Goal: Information Seeking & Learning: Learn about a topic

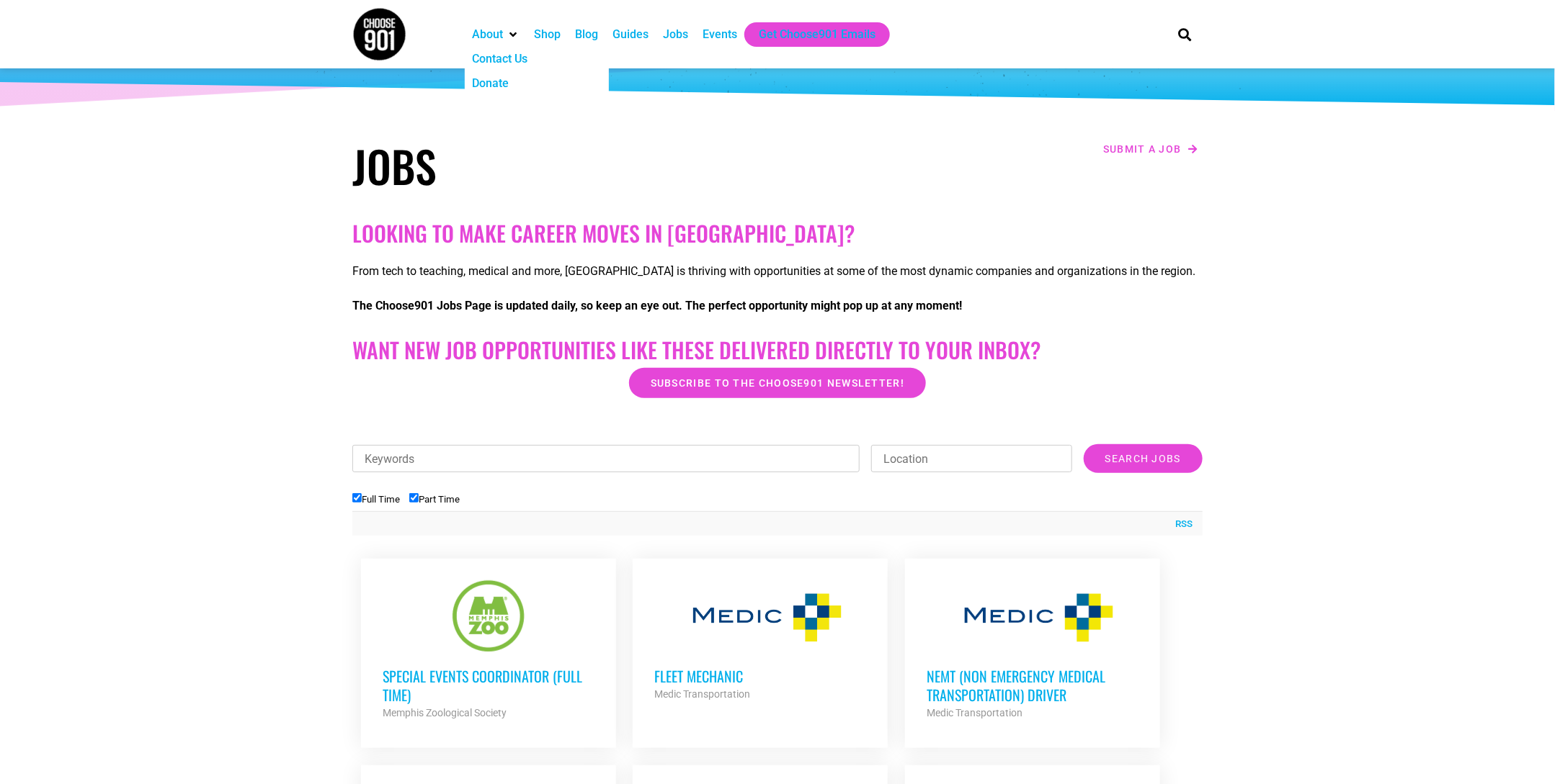
scroll to position [374, 0]
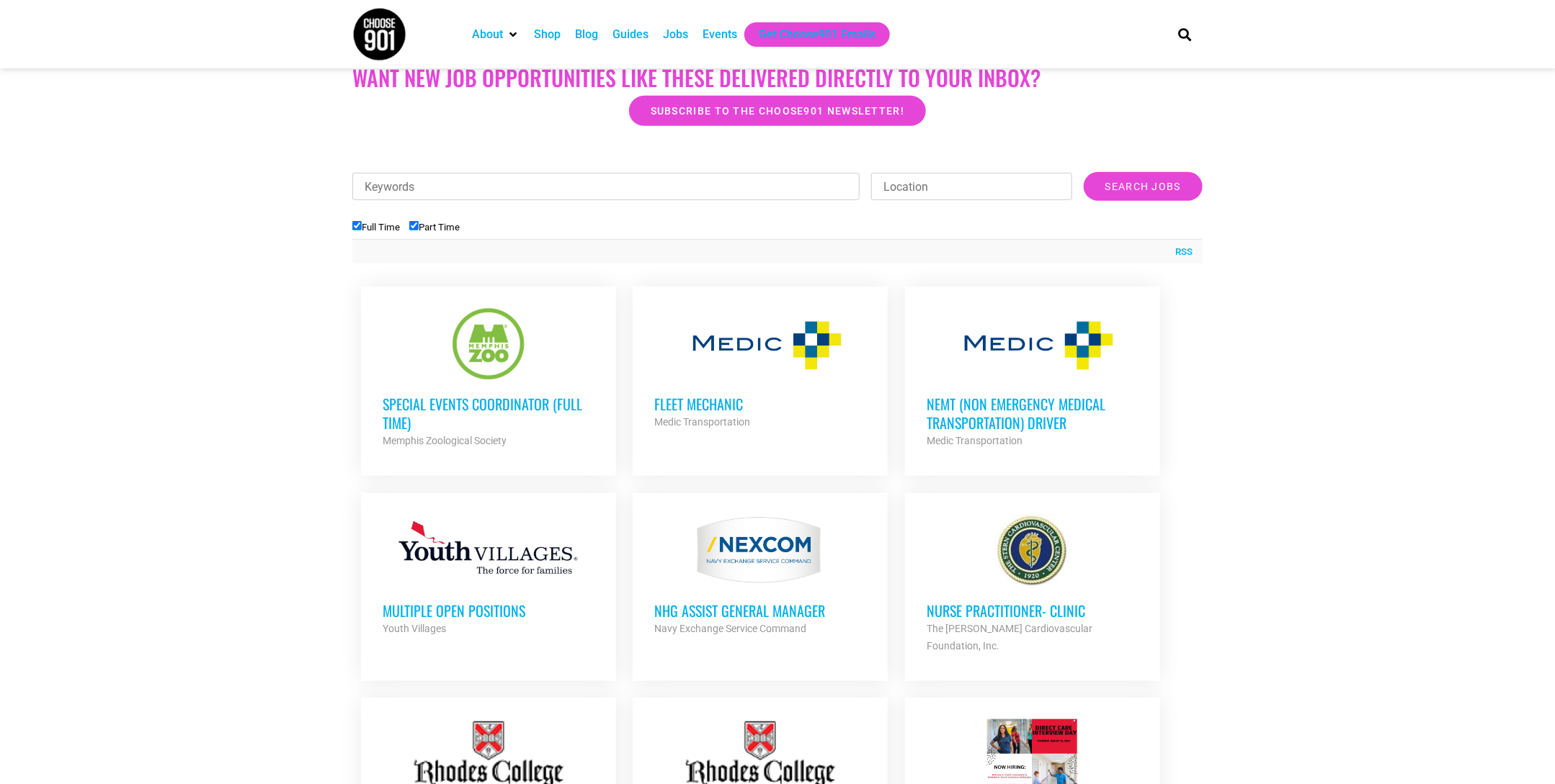
click at [483, 397] on h3 "Special Events Coordinator (Full Time)" at bounding box center [489, 413] width 212 height 37
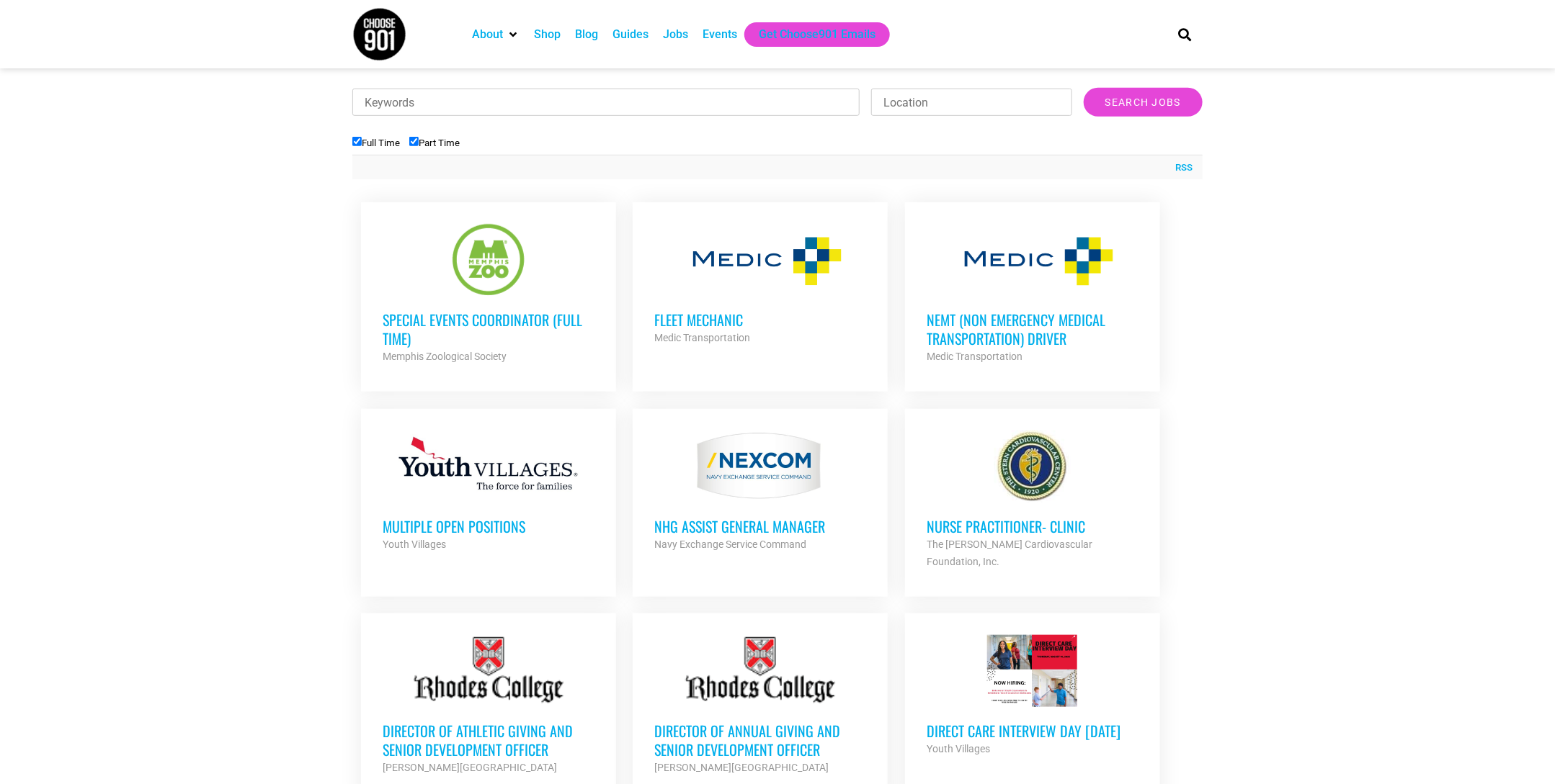
scroll to position [409, 0]
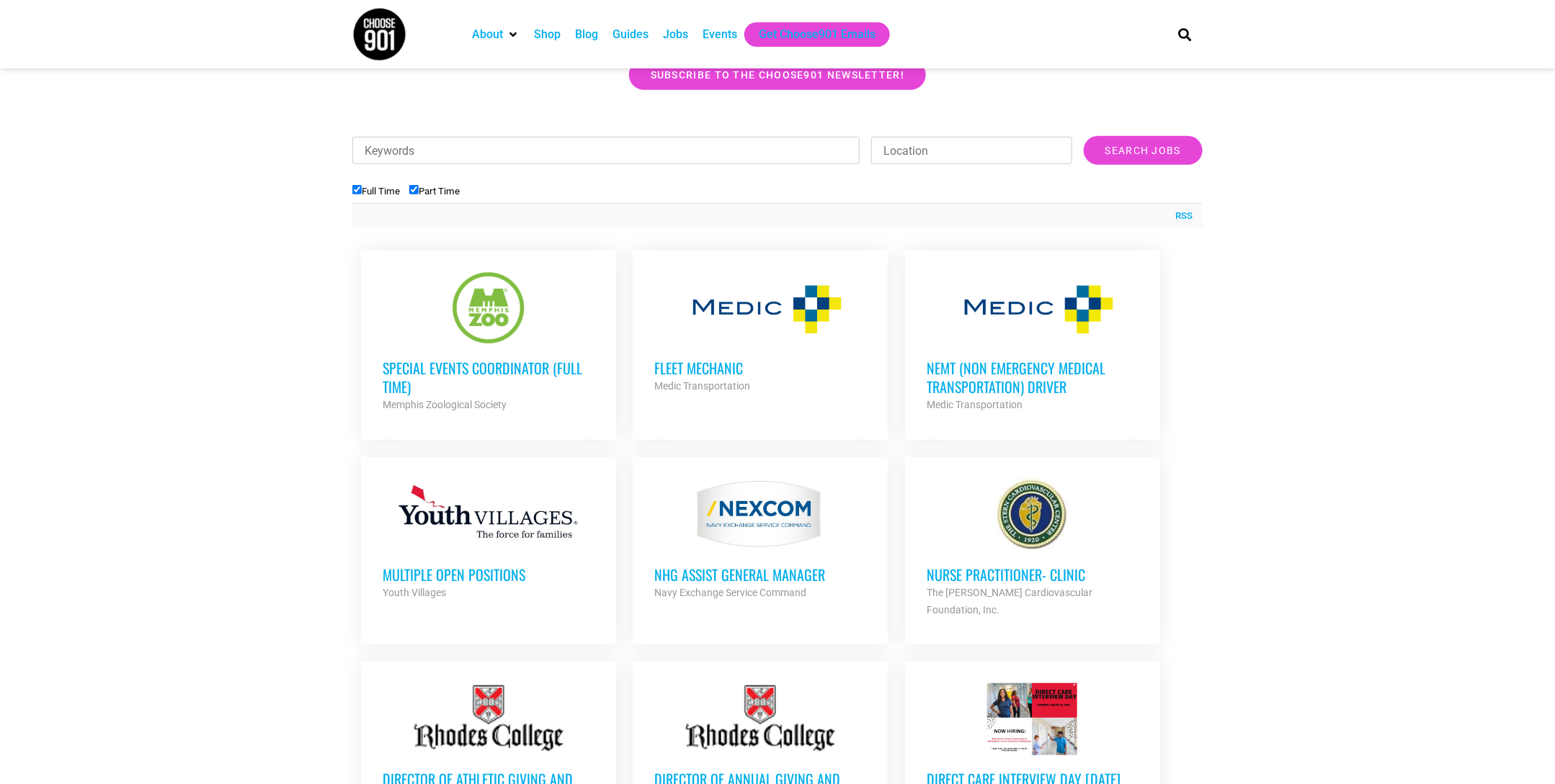
click at [537, 372] on h3 "Special Events Coordinator (Full Time)" at bounding box center [489, 377] width 212 height 37
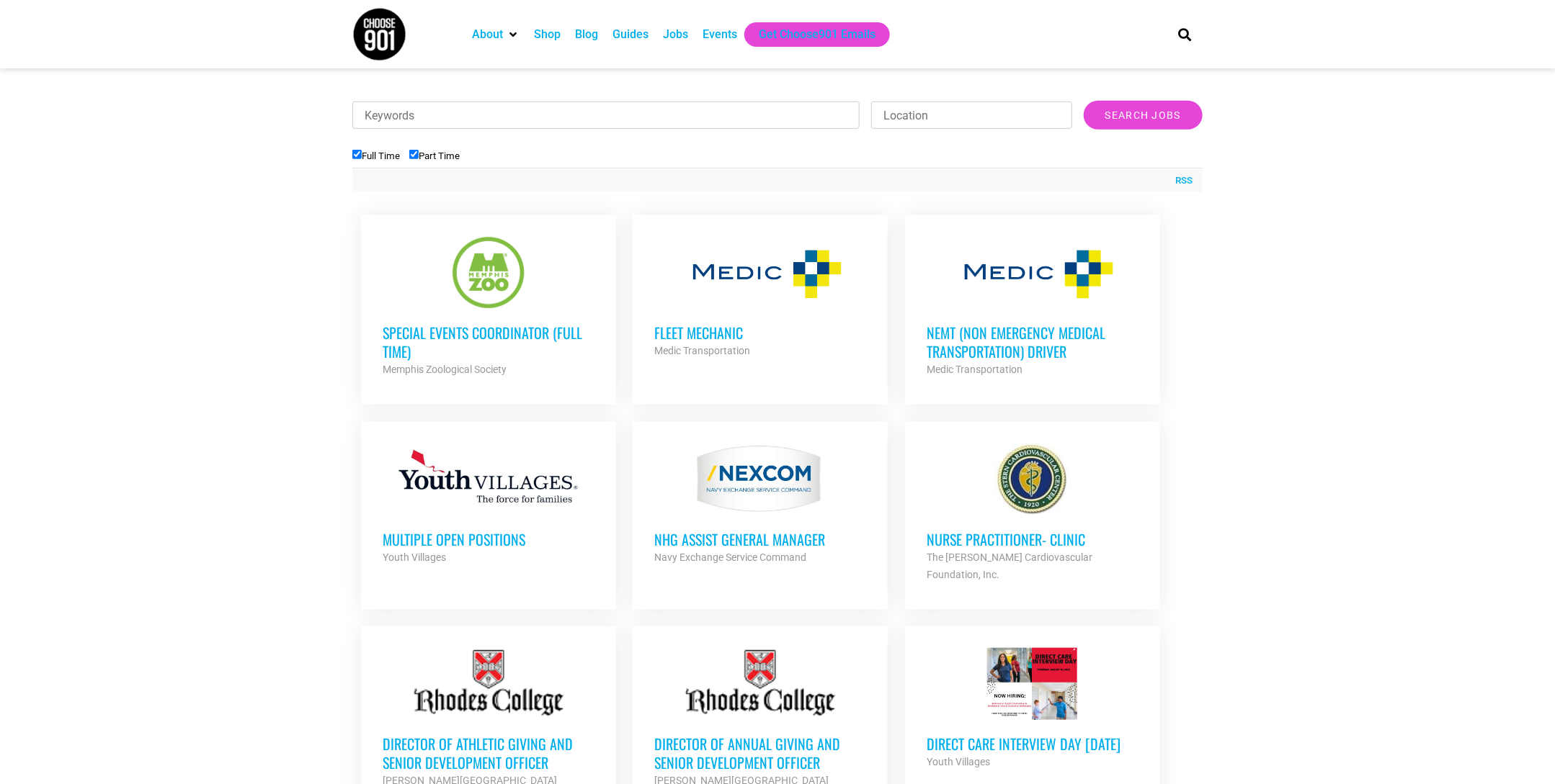
scroll to position [447, 0]
click at [824, 320] on div "Fleet Mechanic Medic Transportation Partner Org" at bounding box center [760, 333] width 212 height 50
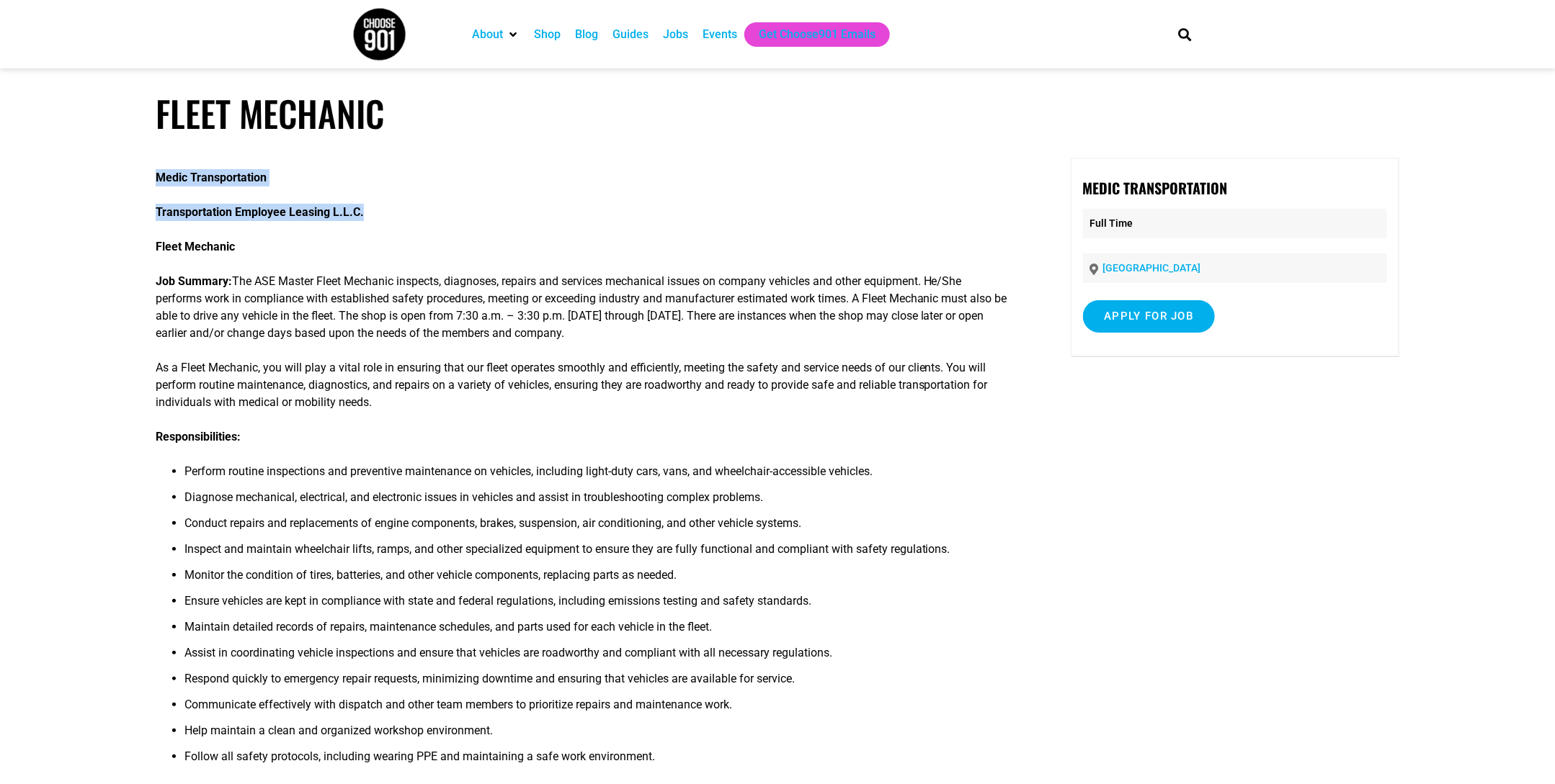
drag, startPoint x: 154, startPoint y: 208, endPoint x: 419, endPoint y: 212, distance: 265.0
click at [419, 212] on article "Fleet Mechanic Medic Transportation Transportation Employee Leasing L.L.C. Flee…" at bounding box center [778, 767] width 1555 height 1349
click at [419, 212] on p "Transportation Employee Leasing L.L.C." at bounding box center [582, 212] width 852 height 17
drag, startPoint x: 155, startPoint y: 210, endPoint x: 393, endPoint y: 204, distance: 238.1
click at [394, 204] on p "Transportation Employee Leasing L.L.C." at bounding box center [582, 212] width 852 height 17
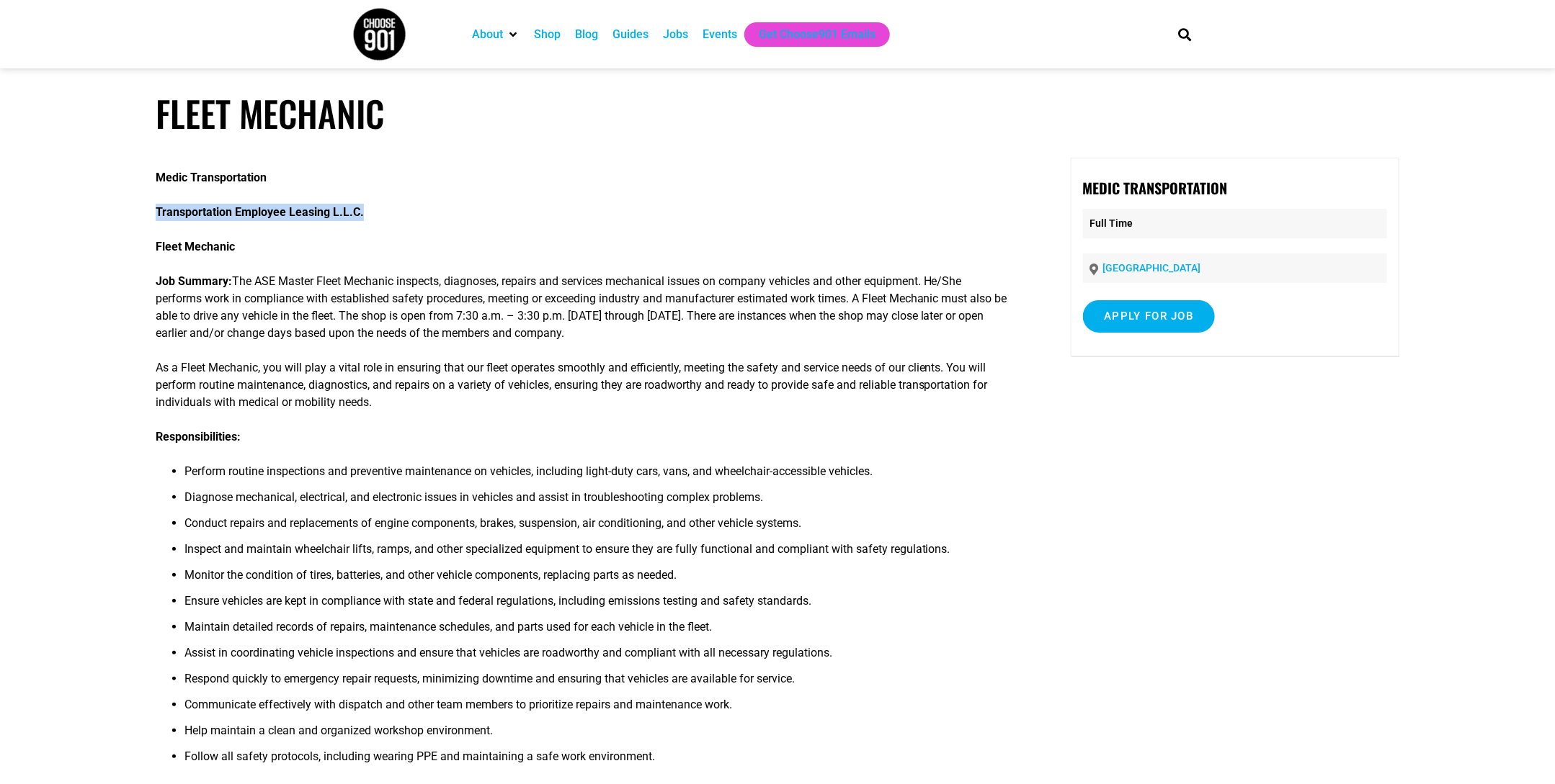
copy strong "Transportation Employee Leasing L.L.C."
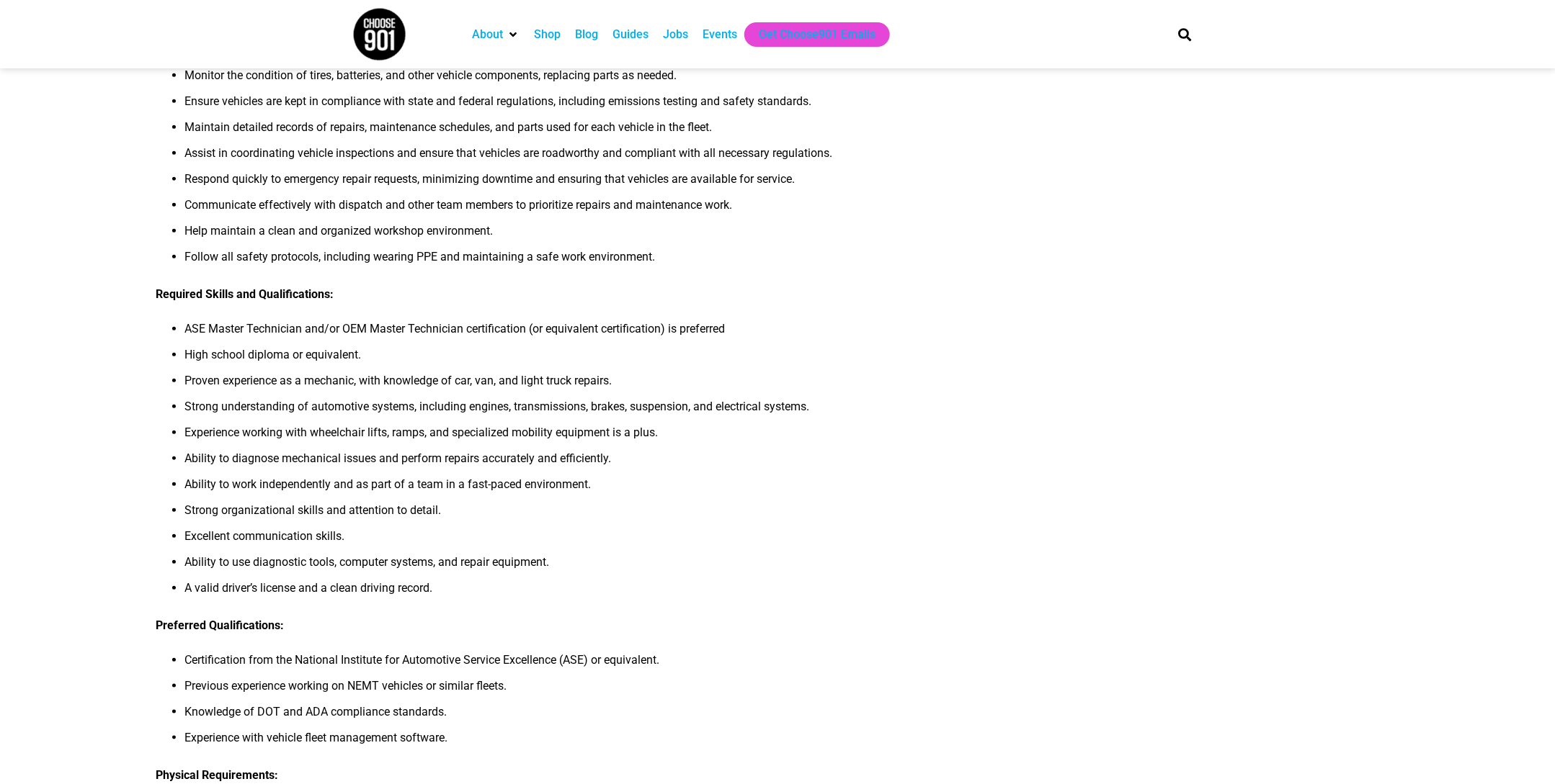
scroll to position [331, 0]
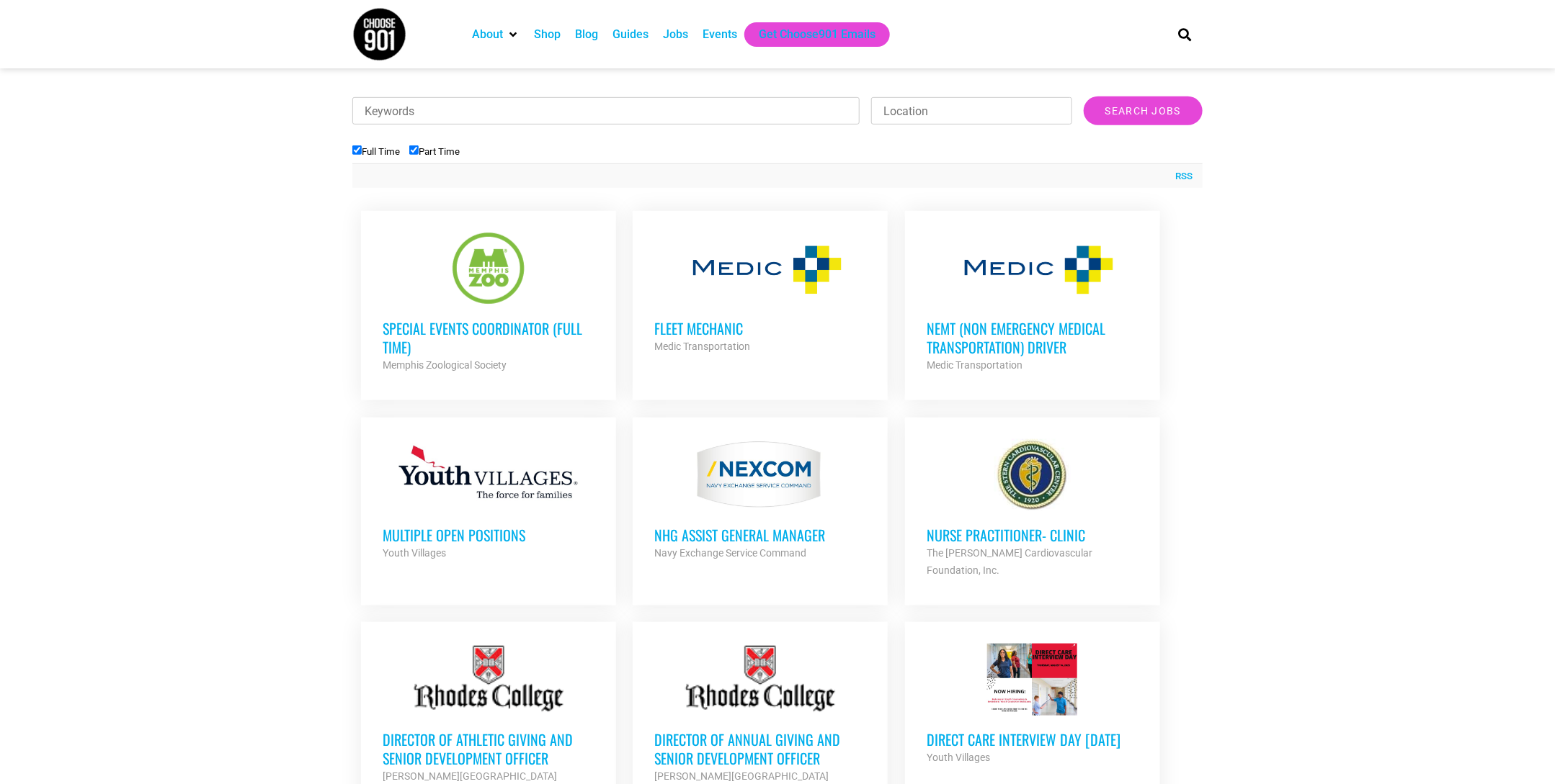
click at [671, 267] on div at bounding box center [760, 269] width 212 height 72
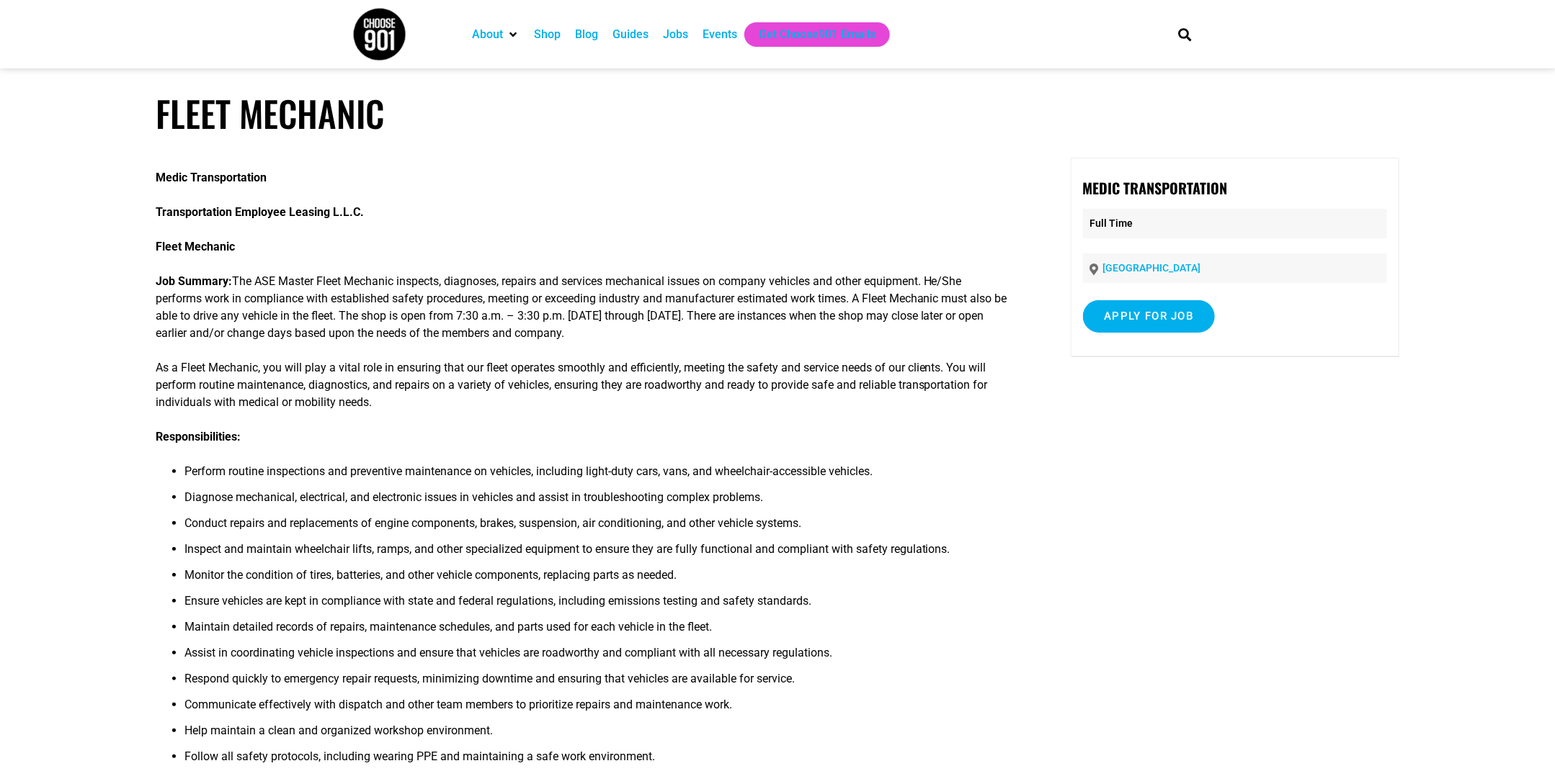
click at [1189, 298] on div "Medic Transportation Full Time Memphis Must be able to pass background check Ap…" at bounding box center [1235, 256] width 330 height 199
click at [1171, 315] on input "Apply for job" at bounding box center [1149, 316] width 132 height 32
click at [1171, 318] on input "Apply for job" at bounding box center [1149, 316] width 132 height 32
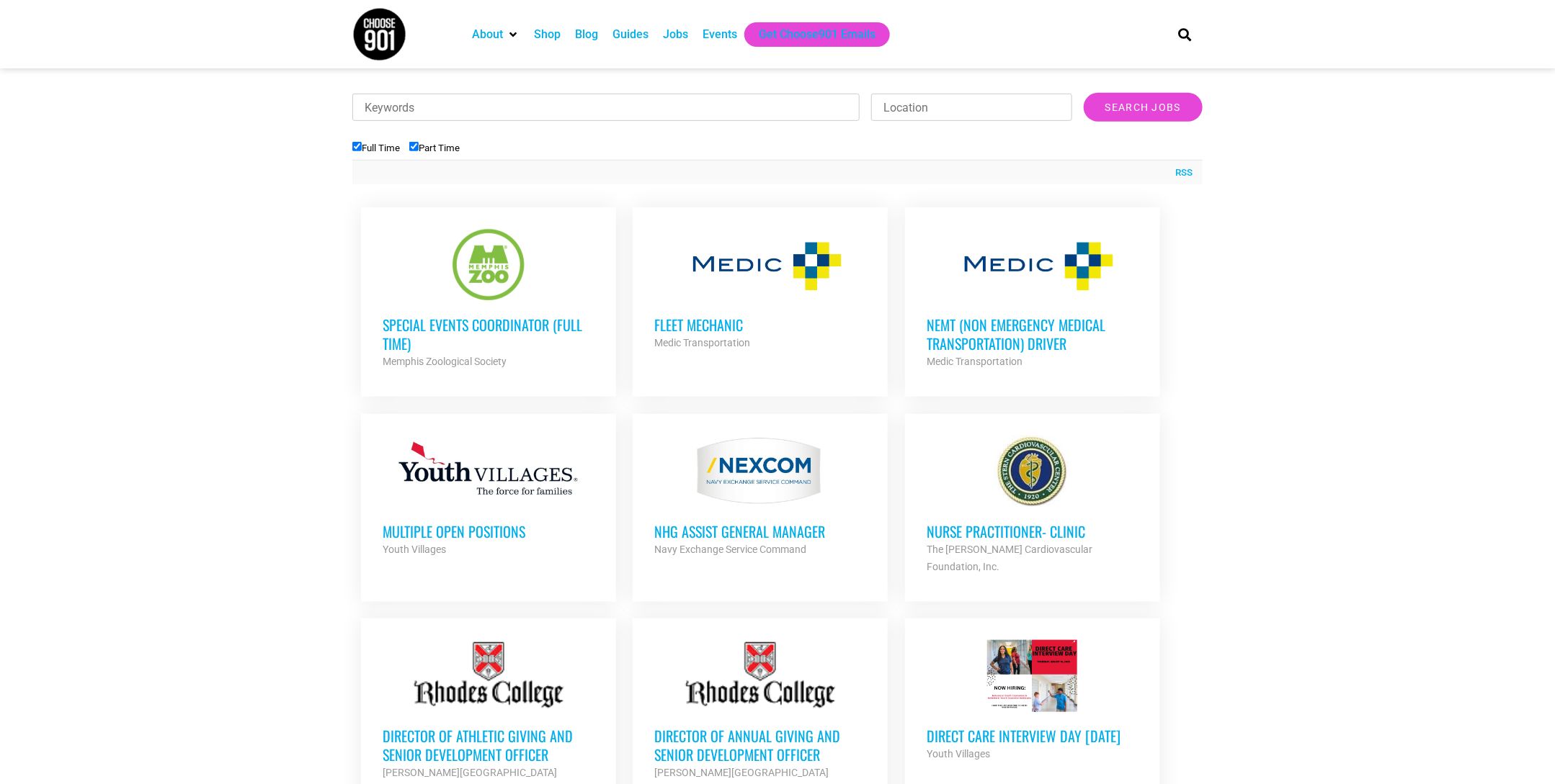
click at [711, 271] on div at bounding box center [760, 264] width 212 height 72
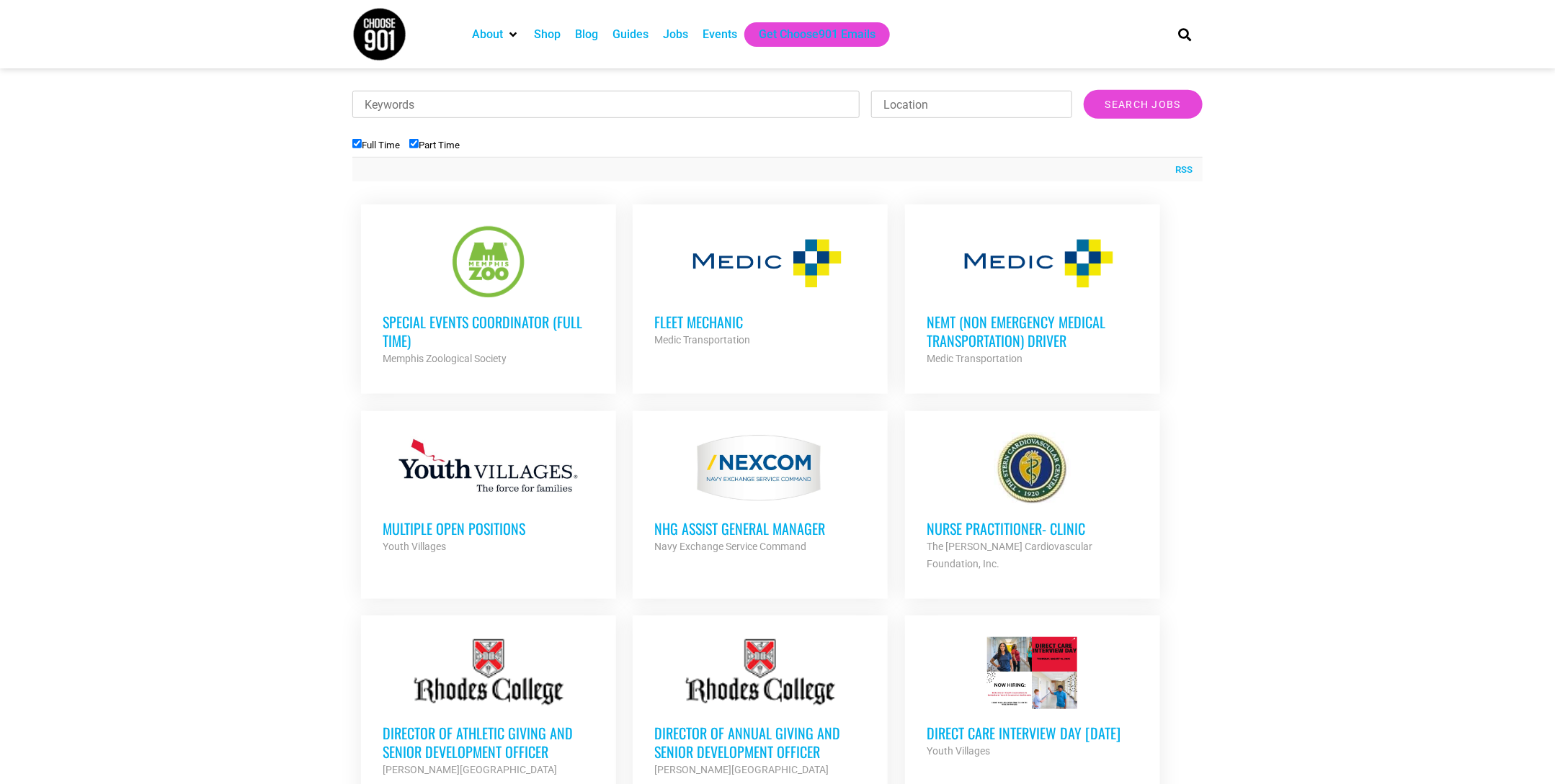
click at [734, 260] on div at bounding box center [760, 262] width 212 height 72
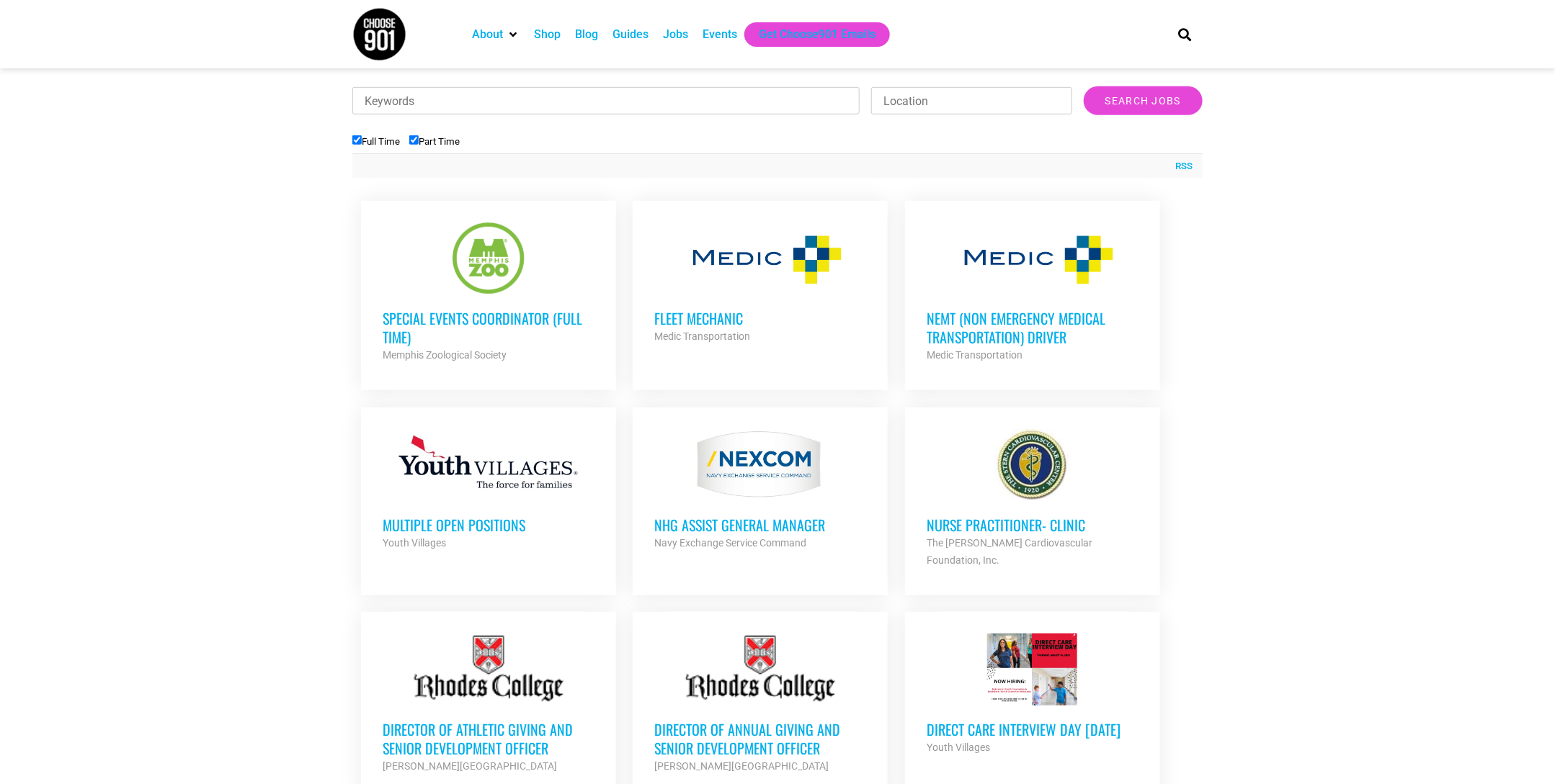
scroll to position [460, 0]
click at [491, 327] on h3 "Special Events Coordinator (Full Time)" at bounding box center [489, 327] width 212 height 37
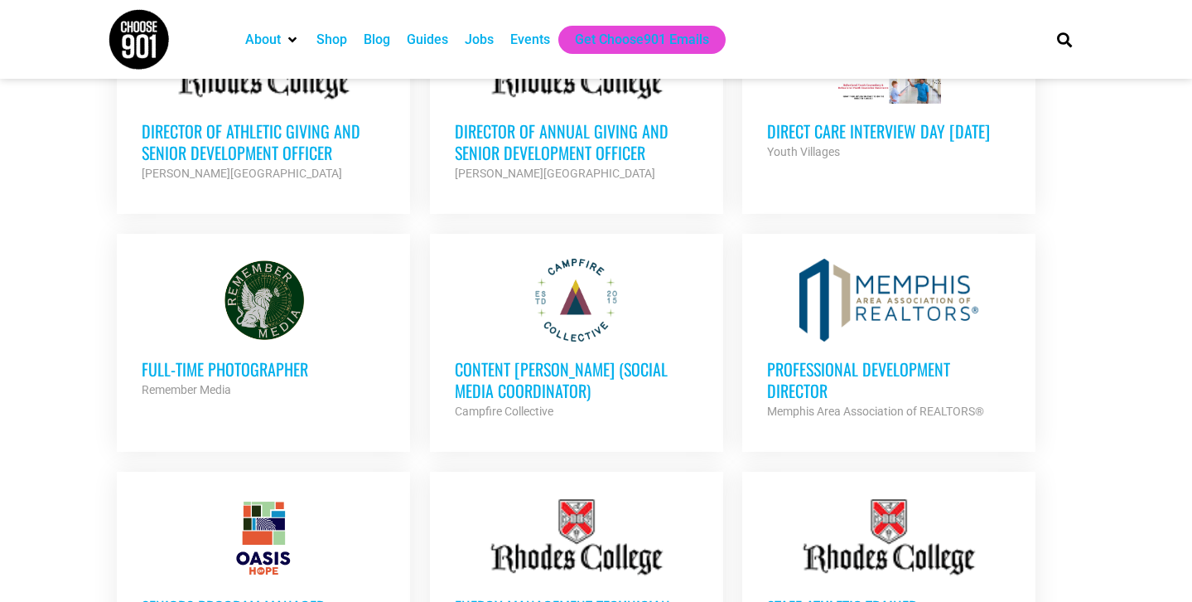
scroll to position [1303, 0]
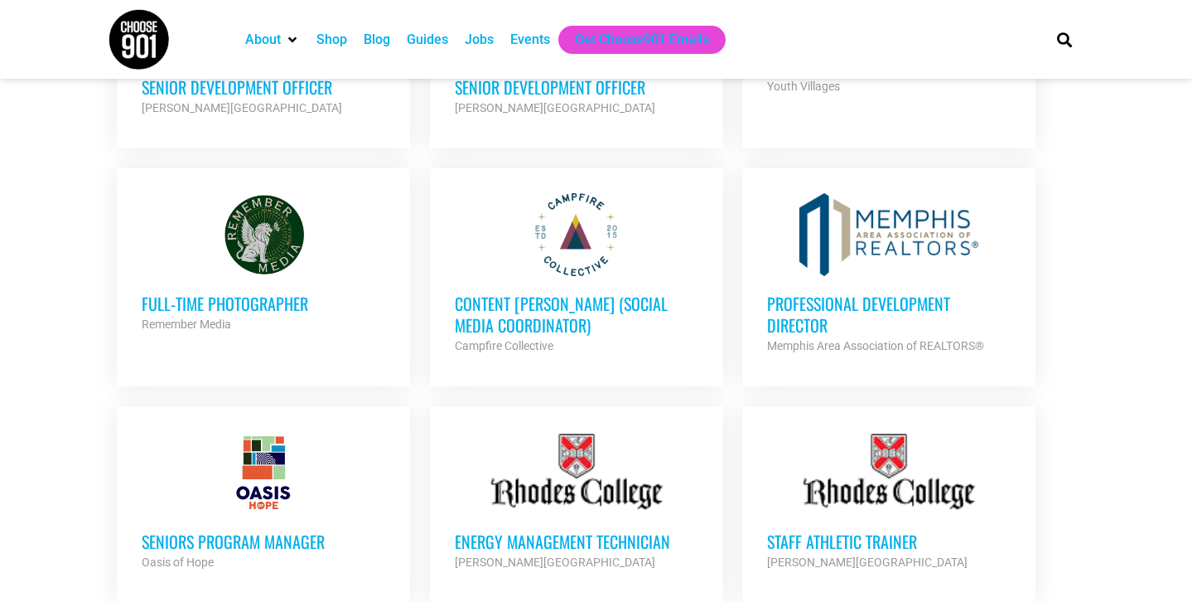
click at [487, 297] on h3 "Content [PERSON_NAME] (Social Media Coordinator)" at bounding box center [577, 313] width 244 height 43
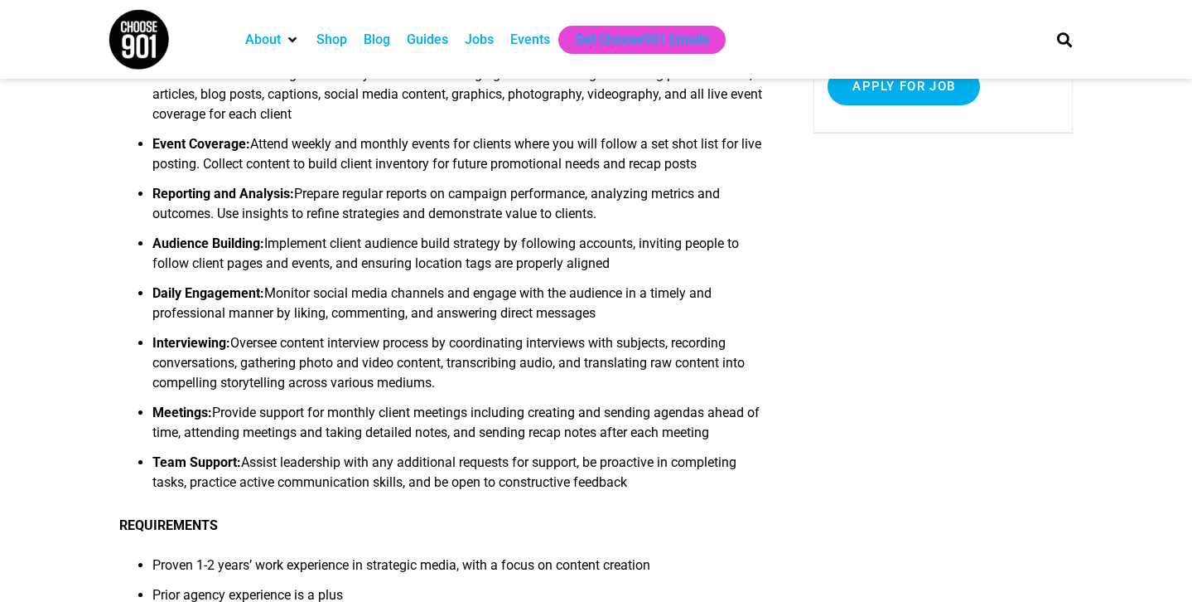
scroll to position [375, 0]
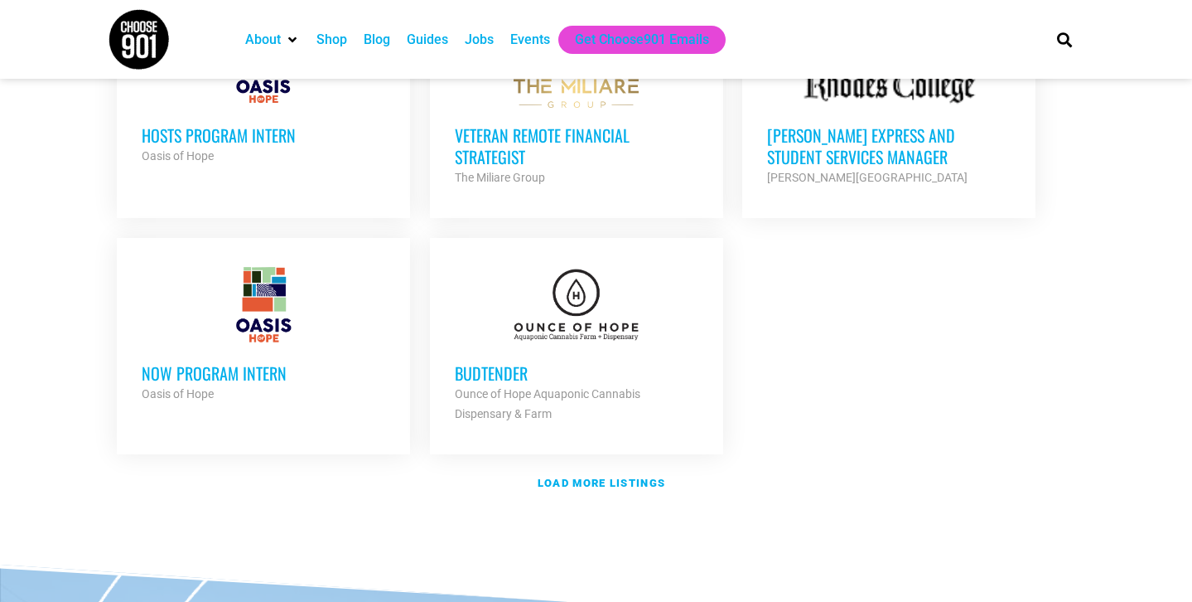
scroll to position [1943, 0]
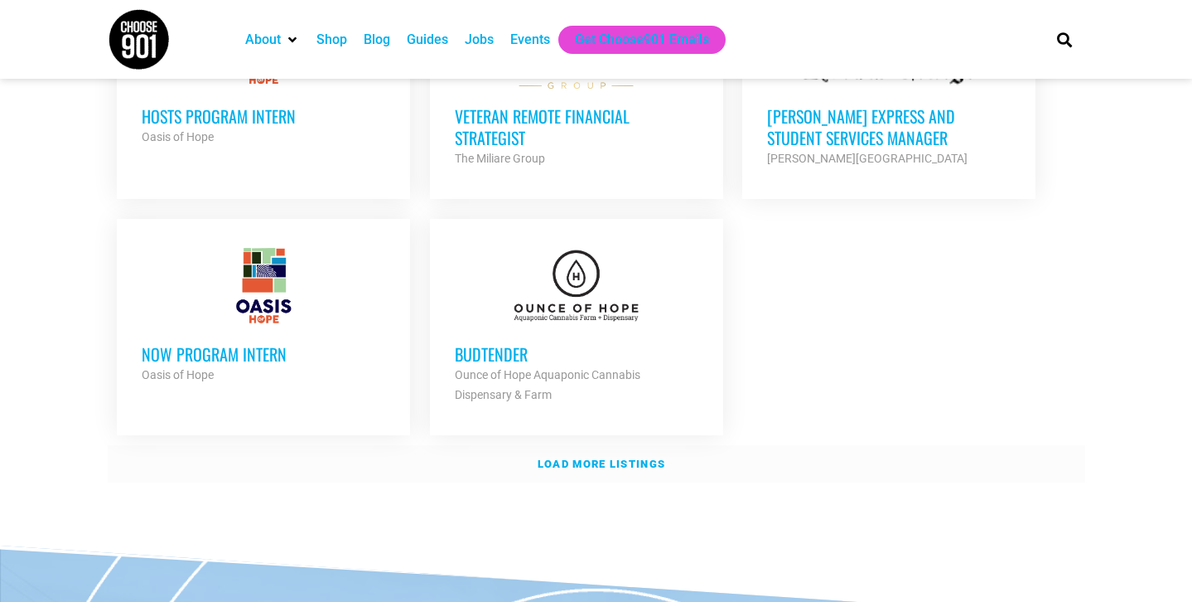
click at [641, 457] on strong "Load more listings" at bounding box center [602, 463] width 128 height 12
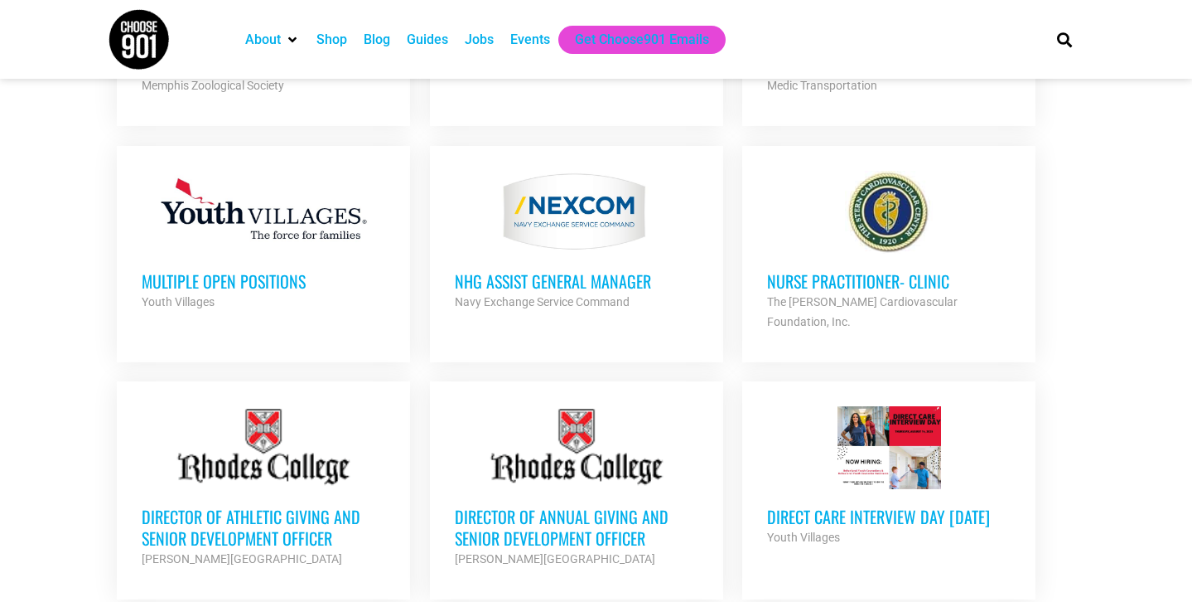
scroll to position [902, 0]
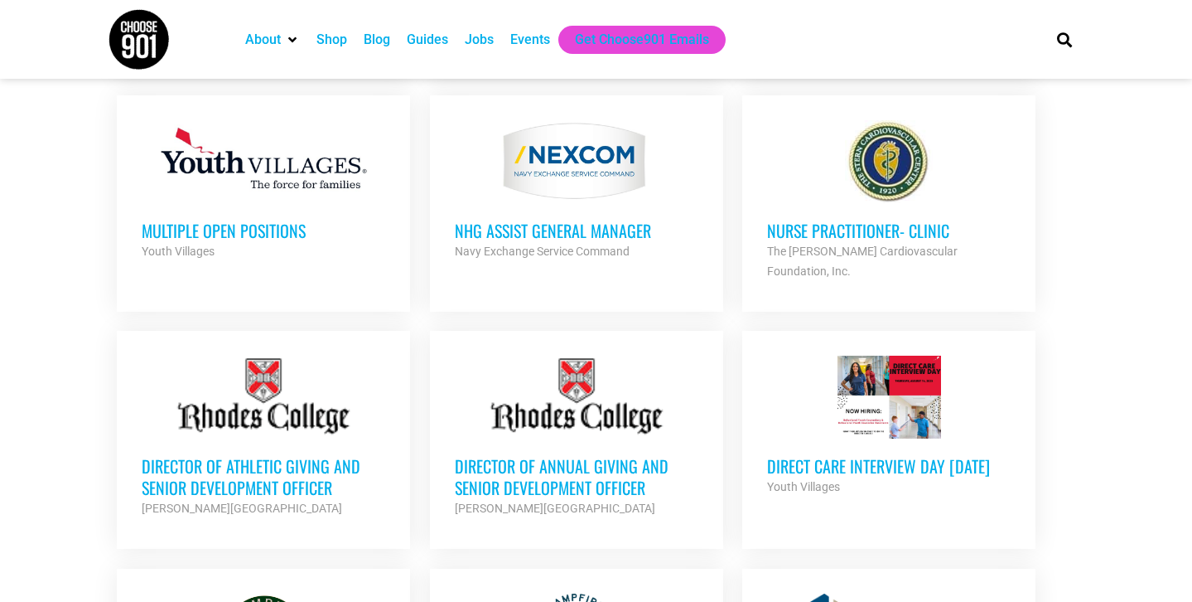
click at [302, 163] on div at bounding box center [264, 161] width 244 height 83
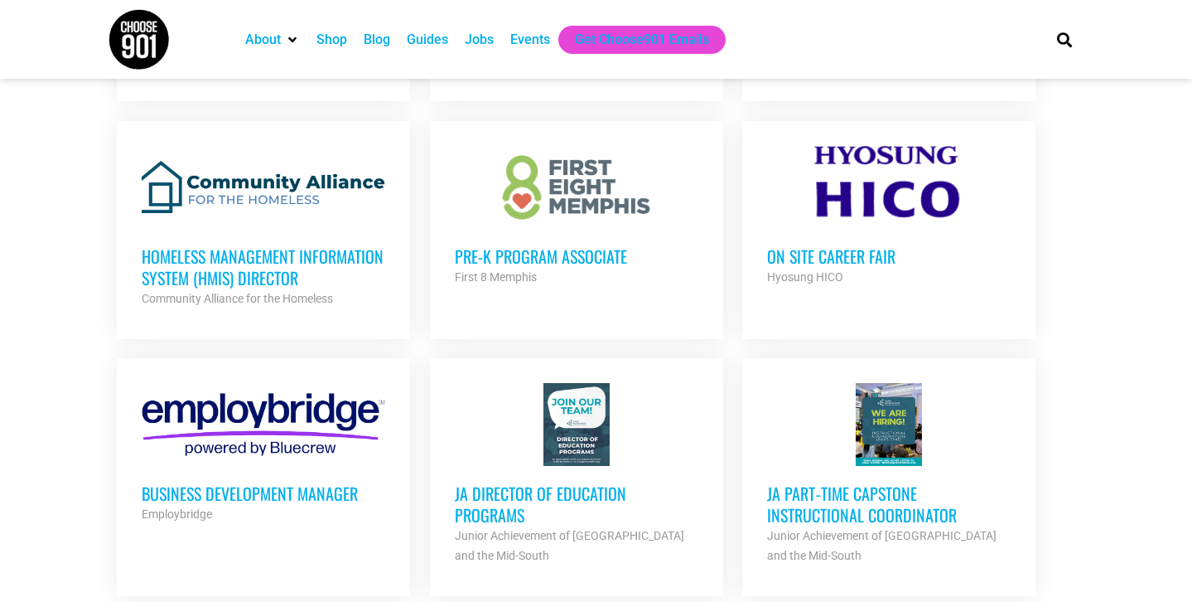
scroll to position [2311, 0]
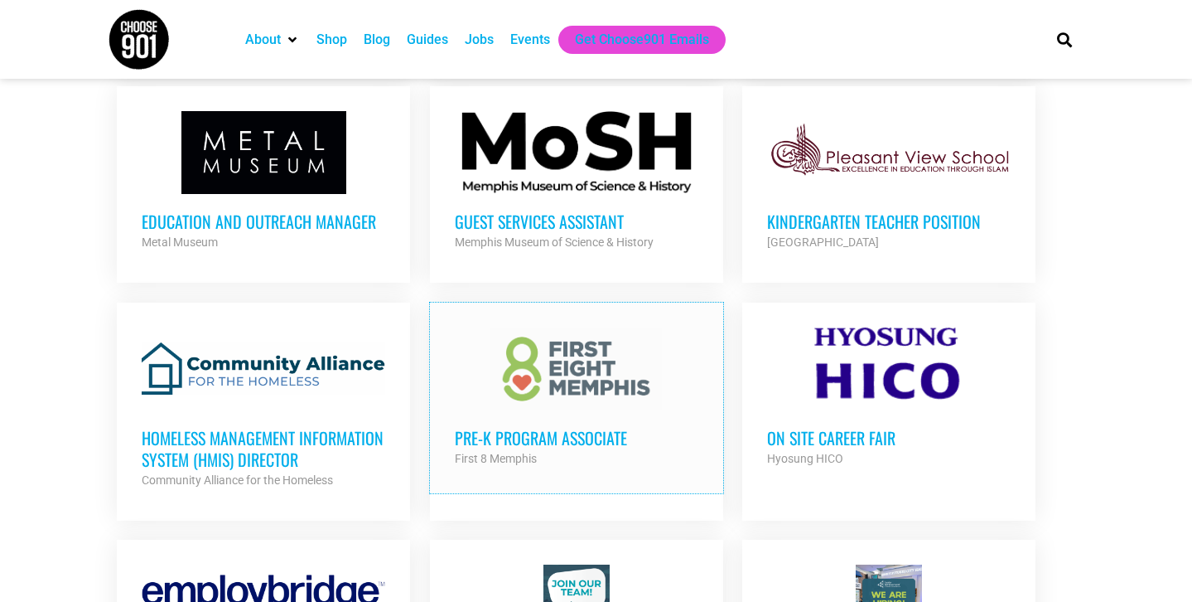
click at [641, 370] on div at bounding box center [577, 368] width 244 height 83
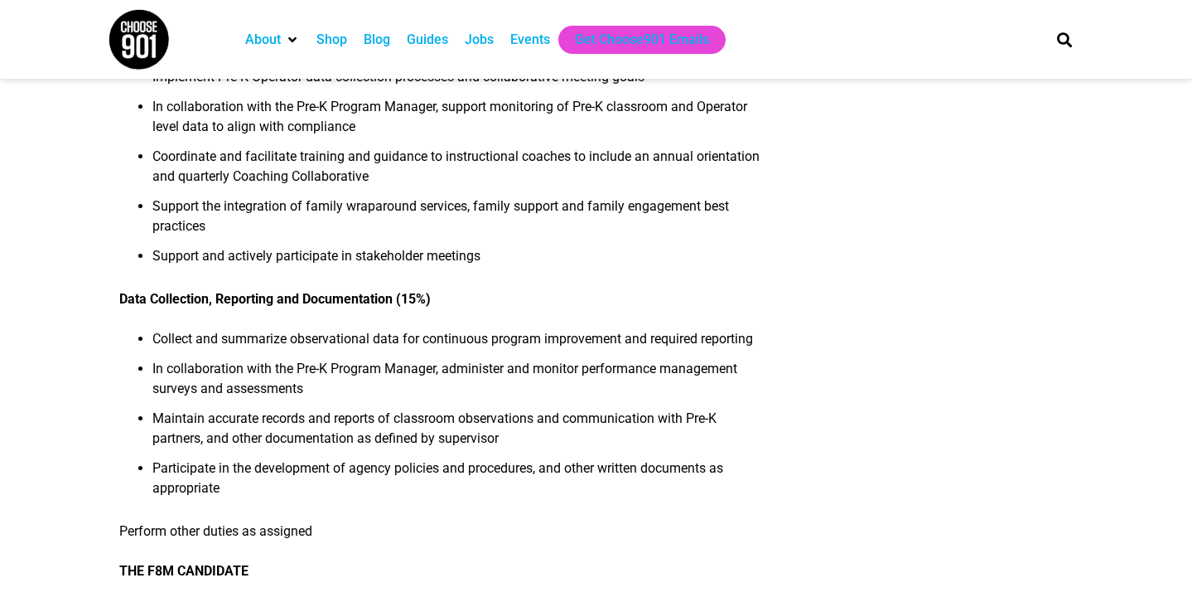
scroll to position [844, 0]
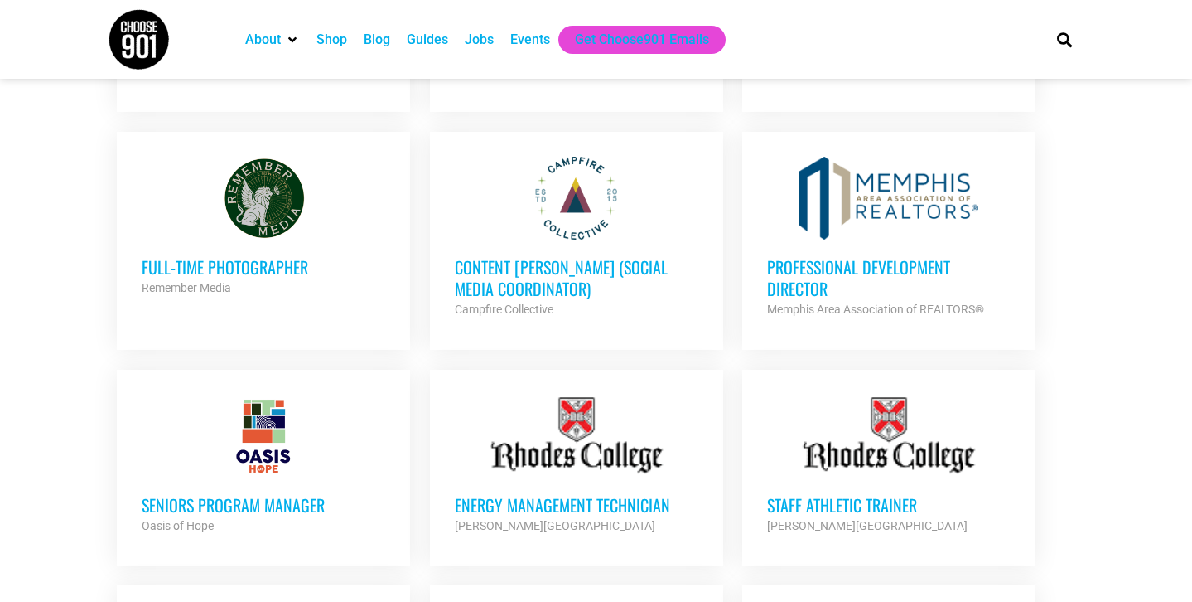
scroll to position [1322, 0]
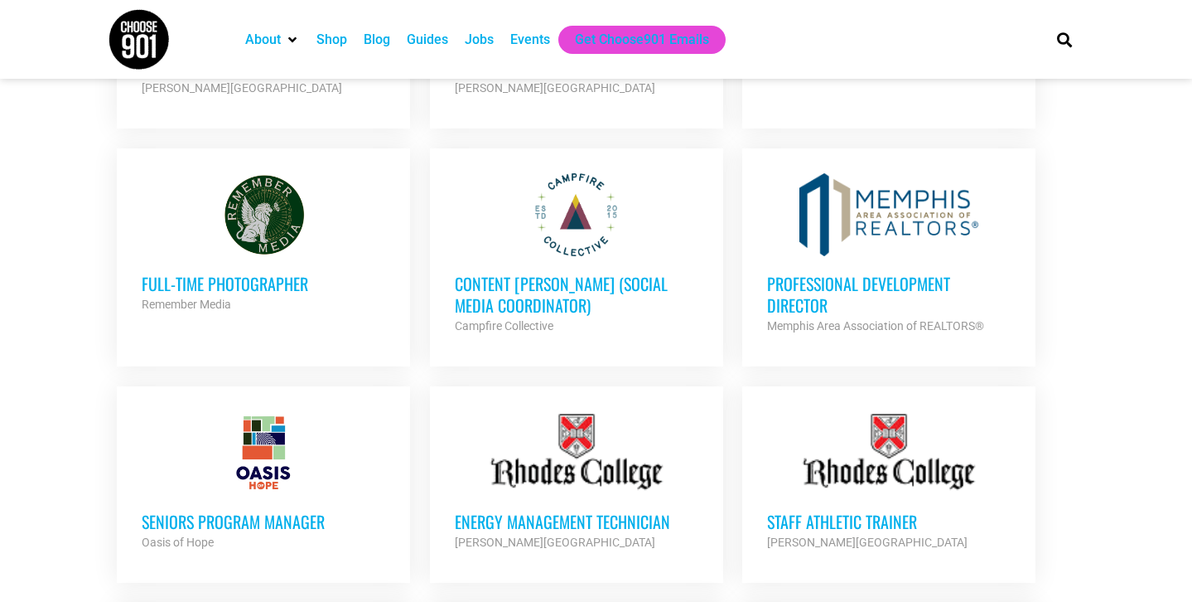
click at [898, 418] on div at bounding box center [889, 452] width 244 height 83
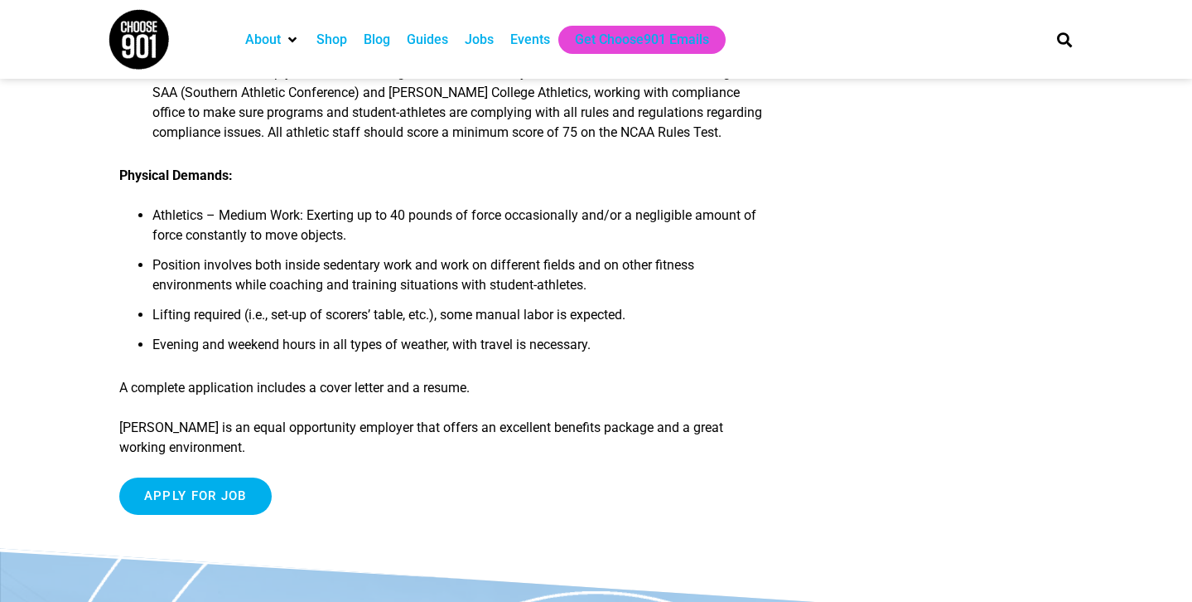
scroll to position [1192, 0]
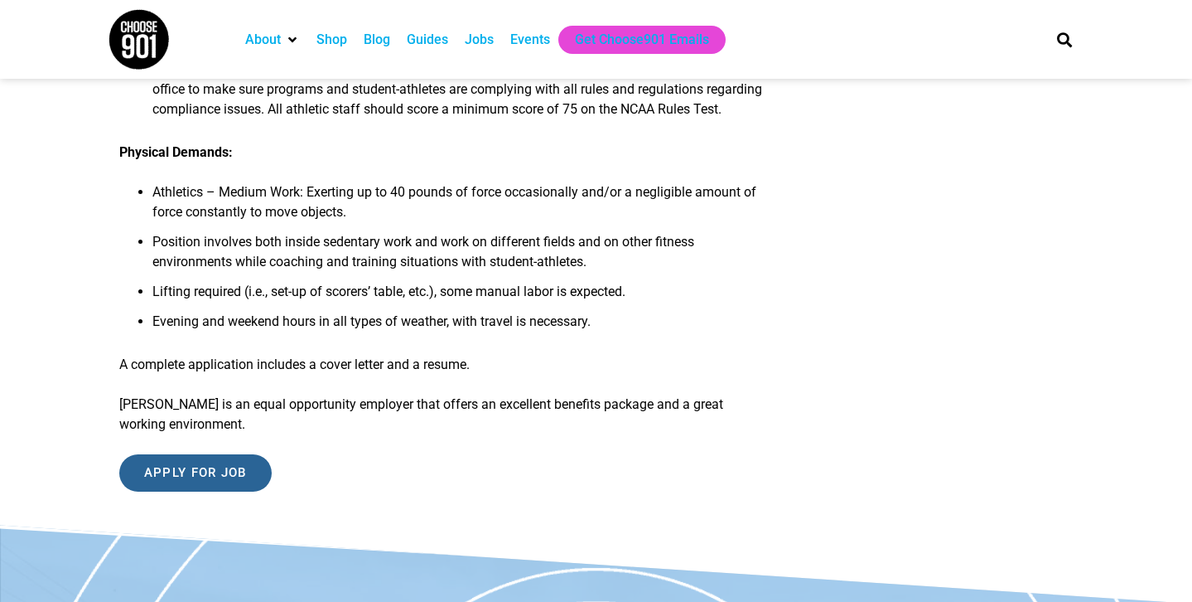
click at [232, 467] on input "Apply for job" at bounding box center [195, 472] width 152 height 37
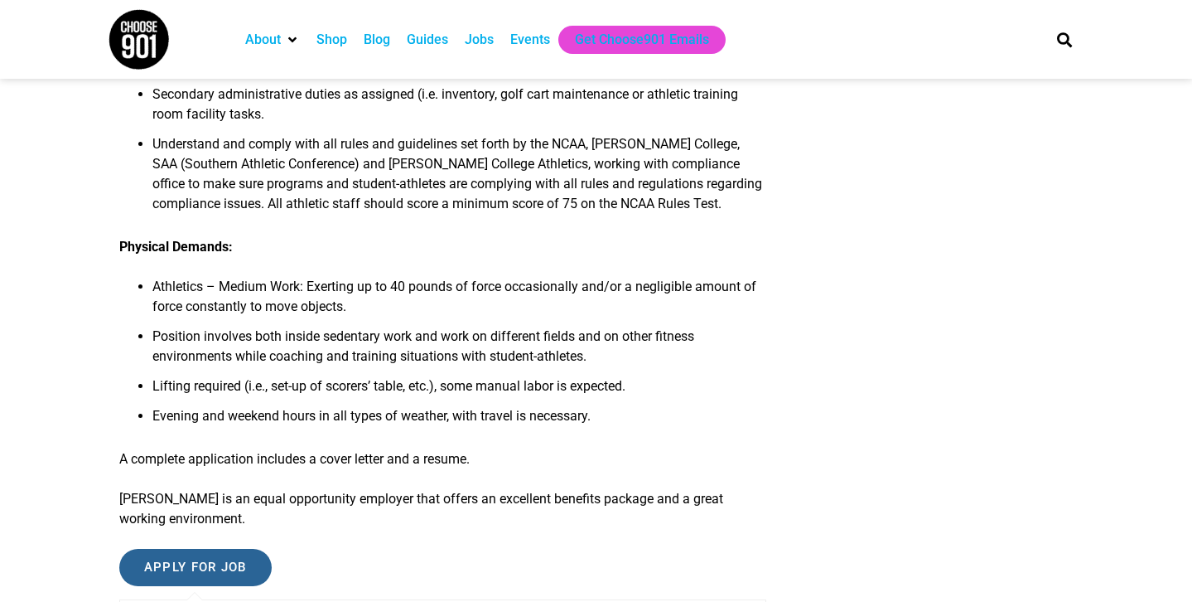
scroll to position [1073, 0]
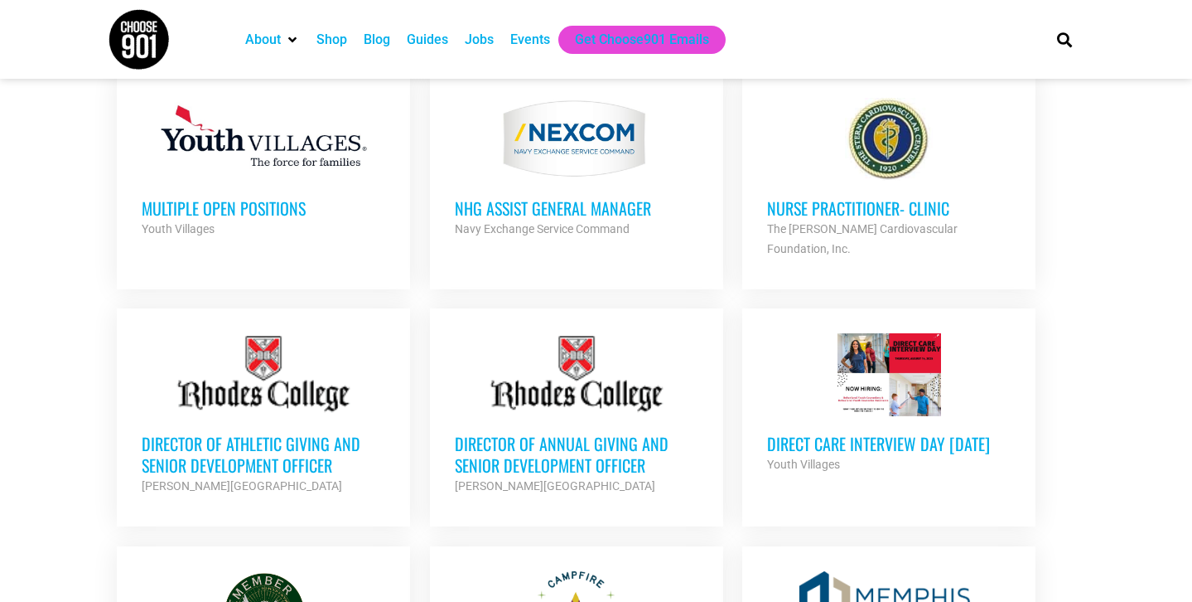
scroll to position [939, 0]
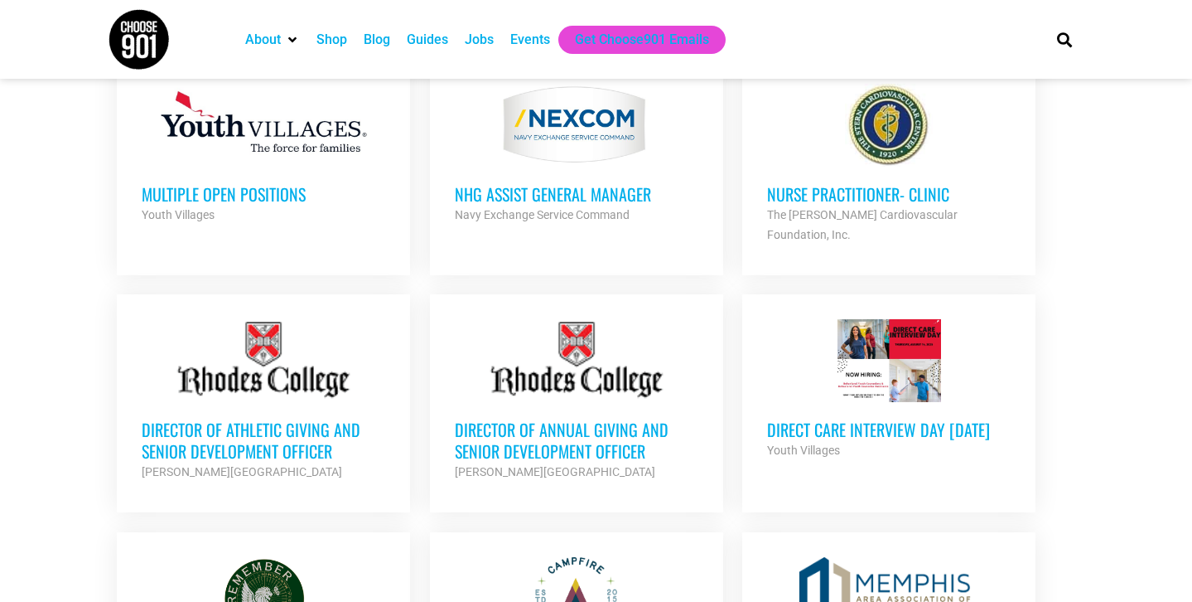
click at [529, 325] on div at bounding box center [577, 360] width 244 height 83
